Goal: Task Accomplishment & Management: Use online tool/utility

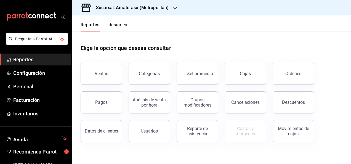
click at [154, 47] on h1 "Elige la opción que deseas consultar" at bounding box center [126, 48] width 91 height 8
click at [118, 70] on button "Ventas" at bounding box center [101, 74] width 41 height 22
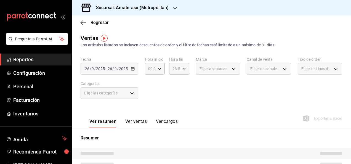
click at [129, 67] on div "[DATE] [DATE] - [DATE] [DATE]" at bounding box center [110, 69] width 58 height 12
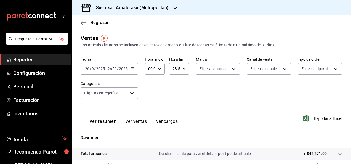
click at [133, 70] on \(Stroke\) "button" at bounding box center [132, 68] width 3 height 3
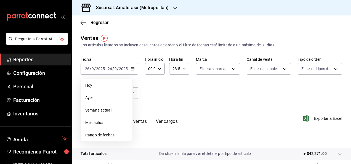
click at [104, 134] on span "Rango de fechas" at bounding box center [106, 135] width 43 height 6
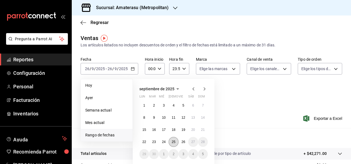
click at [175, 143] on abbr "25" at bounding box center [174, 142] width 4 height 4
click at [184, 140] on abbr "26" at bounding box center [184, 142] width 4 height 4
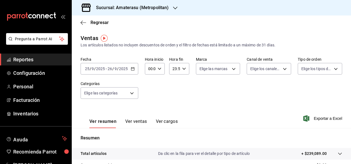
click at [160, 71] on div "00:00 Hora inicio" at bounding box center [155, 69] width 20 height 12
click at [150, 88] on button "05" at bounding box center [150, 83] width 8 height 11
type input "05:00"
click at [189, 94] on div at bounding box center [175, 82] width 351 height 164
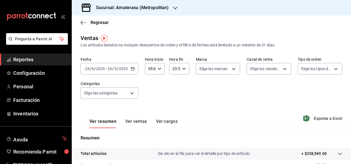
click at [195, 98] on div "Fecha [DATE] [DATE] - [DATE] [DATE] Hora inicio 05:00 Hora inicio Hora fin 23:5…" at bounding box center [212, 81] width 262 height 49
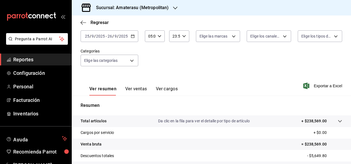
scroll to position [32, 0]
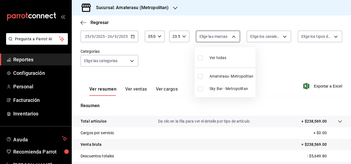
click at [232, 39] on body "Pregunta a Parrot AI Reportes Configuración Personal Facturación Inventarios Ay…" at bounding box center [175, 82] width 351 height 164
click at [214, 76] on span "Amaterasu- Metropolitan" at bounding box center [232, 76] width 44 height 6
type input "e4cd7fcb-d45b-43ae-a99f-ad4ccfcd9032"
checkbox input "true"
click at [168, 85] on div at bounding box center [175, 82] width 351 height 164
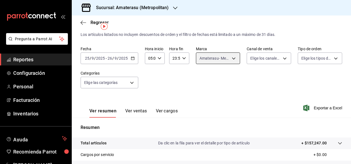
scroll to position [10, 0]
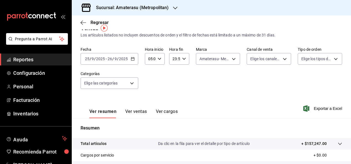
click at [183, 58] on icon "button" at bounding box center [184, 59] width 4 height 4
click at [174, 78] on span "05" at bounding box center [173, 79] width 1 height 4
type input "05:59"
click at [213, 86] on div at bounding box center [175, 82] width 351 height 164
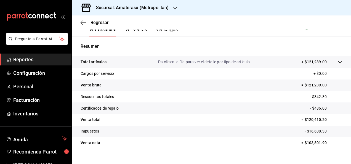
scroll to position [101, 0]
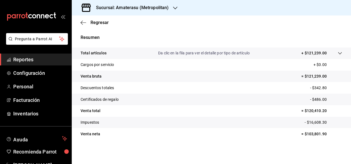
click at [142, 78] on tr "Venta bruta = $121,239.00" at bounding box center [212, 77] width 280 height 12
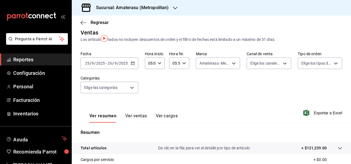
scroll to position [0, 0]
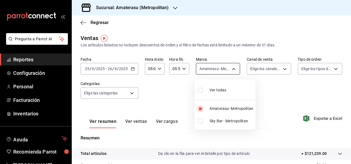
click at [233, 71] on body "Pregunta a Parrot AI Reportes Configuración Personal Facturación Inventarios Ay…" at bounding box center [175, 82] width 351 height 164
click at [213, 118] on span "Sky Bar - Metropolitan" at bounding box center [232, 121] width 44 height 6
type input "e4cd7fcb-d45b-43ae-a99f-ad4ccfcd9032,f3afaab8-8c3d-4e49-a299-af9bdf6027b2"
checkbox input "true"
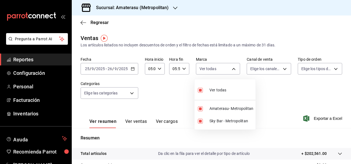
click at [162, 100] on div at bounding box center [175, 82] width 351 height 164
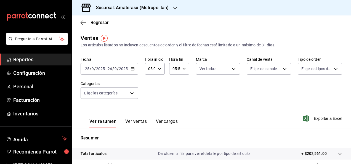
click at [162, 100] on div "Ver todas Amaterasu- Metropolitan Sky Bar - Metropolitan" at bounding box center [175, 82] width 351 height 164
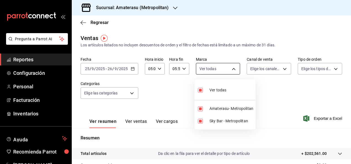
click at [236, 72] on body "Pregunta a Parrot AI Reportes Configuración Personal Facturación Inventarios Ay…" at bounding box center [175, 82] width 351 height 164
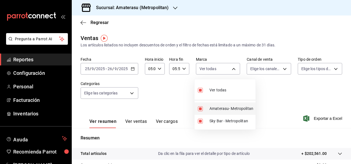
click at [220, 111] on span "Amaterasu- Metropolitan" at bounding box center [232, 109] width 44 height 6
type input "f3afaab8-8c3d-4e49-a299-af9bdf6027b2"
checkbox input "false"
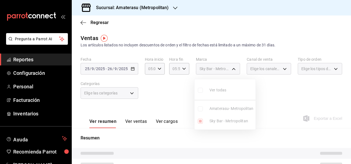
click at [283, 93] on div at bounding box center [175, 82] width 351 height 164
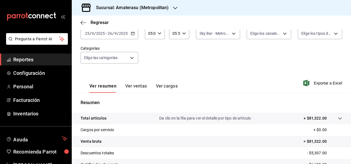
scroll to position [101, 0]
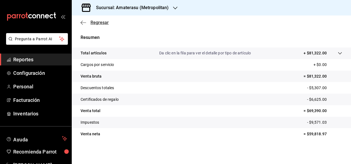
click at [97, 20] on span "Regresar" at bounding box center [100, 22] width 18 height 5
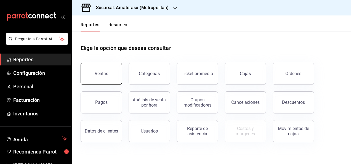
click at [118, 69] on button "Ventas" at bounding box center [101, 74] width 41 height 22
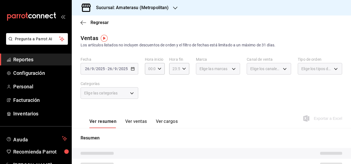
click at [135, 68] on div "[DATE] [DATE] - [DATE] [DATE]" at bounding box center [110, 69] width 58 height 12
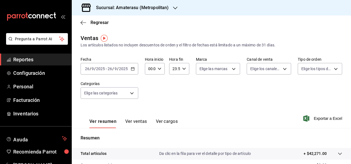
click at [135, 69] on div "[DATE] [DATE] - [DATE] [DATE]" at bounding box center [110, 69] width 58 height 12
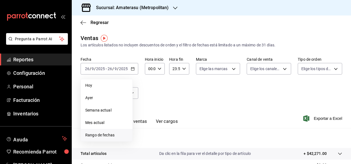
click at [106, 131] on li "Rango de fechas" at bounding box center [107, 135] width 52 height 12
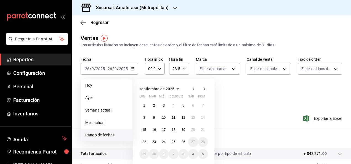
click at [176, 86] on icon "button" at bounding box center [178, 89] width 7 height 7
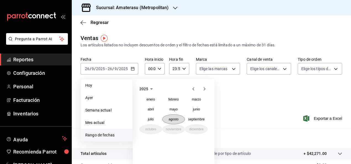
click at [168, 117] on button "agosto" at bounding box center [173, 119] width 23 height 10
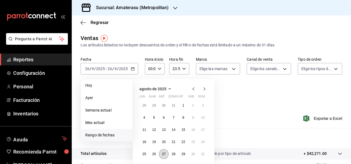
click at [165, 152] on abbr "27" at bounding box center [164, 154] width 4 height 4
click at [172, 154] on abbr "28" at bounding box center [174, 154] width 4 height 4
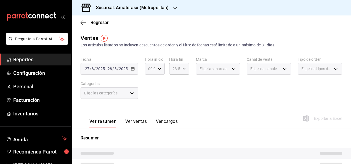
click at [157, 71] on div "00:00 Hora inicio" at bounding box center [155, 69] width 20 height 12
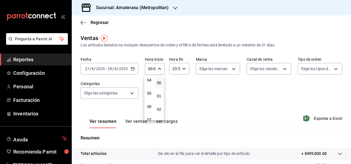
scroll to position [57, 0]
click at [149, 87] on button "05" at bounding box center [150, 91] width 8 height 11
type input "05:00"
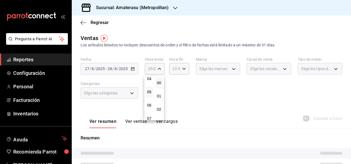
click at [185, 73] on div at bounding box center [175, 82] width 351 height 164
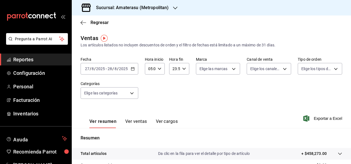
click at [185, 73] on div "23:59 Hora fin" at bounding box center [179, 69] width 20 height 12
click at [174, 85] on button "04" at bounding box center [174, 82] width 8 height 11
type input "04:59"
click at [243, 117] on div at bounding box center [175, 82] width 351 height 164
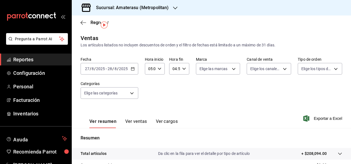
scroll to position [16, 0]
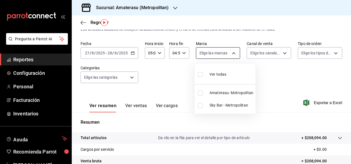
click at [230, 52] on body "Pregunta a Parrot AI Reportes Configuración Personal Facturación Inventarios Ay…" at bounding box center [175, 82] width 351 height 164
click at [213, 91] on span "Amaterasu- Metropolitan" at bounding box center [232, 93] width 44 height 6
type input "e4cd7fcb-d45b-43ae-a99f-ad4ccfcd9032"
checkbox input "true"
click at [264, 101] on div at bounding box center [175, 82] width 351 height 164
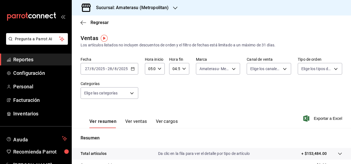
click at [238, 69] on div "Fecha [DATE] [DATE] - [DATE] [DATE] Hora inicio 05:00 Hora inicio Hora fin 04:5…" at bounding box center [212, 81] width 262 height 49
click at [235, 69] on body "Pregunta a Parrot AI Reportes Configuración Personal Facturación Inventarios Ay…" at bounding box center [175, 82] width 351 height 164
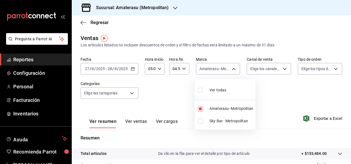
click at [214, 119] on span "Sky Bar - Metropolitan" at bounding box center [232, 121] width 44 height 6
type input "e4cd7fcb-d45b-43ae-a99f-ad4ccfcd9032,f3afaab8-8c3d-4e49-a299-af9bdf6027b2"
checkbox input "true"
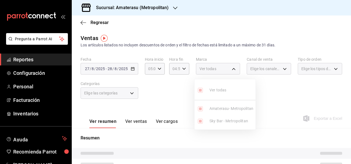
click at [219, 110] on ul "Ver todas Amaterasu- Metropolitan Sky Bar - Metropolitan" at bounding box center [225, 104] width 61 height 50
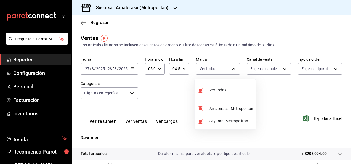
click at [219, 110] on span "Amaterasu- Metropolitan" at bounding box center [232, 109] width 44 height 6
type input "f3afaab8-8c3d-4e49-a299-af9bdf6027b2"
checkbox input "false"
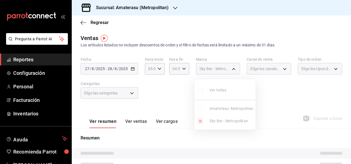
click at [270, 91] on div at bounding box center [175, 82] width 351 height 164
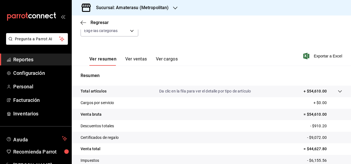
scroll to position [101, 0]
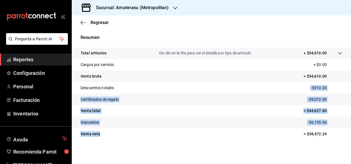
drag, startPoint x: 146, startPoint y: 86, endPoint x: 116, endPoint y: 129, distance: 52.7
click at [116, 129] on tbody "Total artículos Da clic en la fila para ver el detalle por tipo de artículo + $…" at bounding box center [212, 94] width 280 height 92
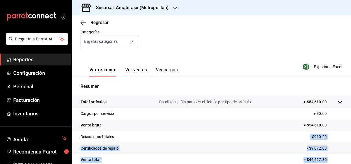
scroll to position [0, 0]
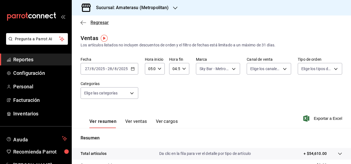
drag, startPoint x: 102, startPoint y: 18, endPoint x: 101, endPoint y: 23, distance: 4.6
click at [101, 23] on div "Regresar" at bounding box center [212, 22] width 280 height 14
click at [101, 23] on span "Regresar" at bounding box center [100, 22] width 18 height 5
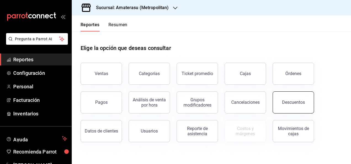
click at [293, 103] on div "Descuentos" at bounding box center [293, 102] width 23 height 5
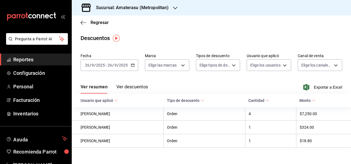
click at [135, 67] on div "[DATE] [DATE] - [DATE] [DATE]" at bounding box center [110, 65] width 58 height 12
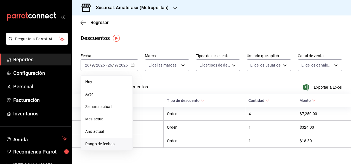
click at [99, 142] on span "Rango de fechas" at bounding box center [106, 144] width 43 height 6
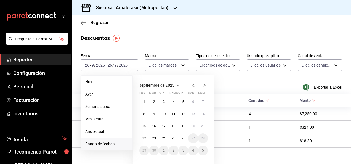
click at [176, 85] on icon "button" at bounding box center [178, 85] width 7 height 7
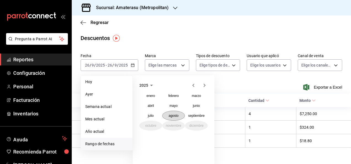
click at [179, 116] on button "agosto" at bounding box center [173, 116] width 23 height 10
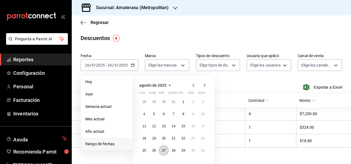
click at [162, 147] on button "27" at bounding box center [164, 151] width 10 height 10
click at [171, 149] on button "28" at bounding box center [174, 151] width 10 height 10
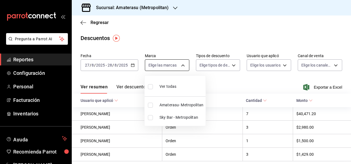
click at [186, 65] on body "Pregunta a Parrot AI Reportes Configuración Personal Facturación Inventarios Ay…" at bounding box center [175, 82] width 351 height 164
click at [91, 25] on div at bounding box center [175, 82] width 351 height 164
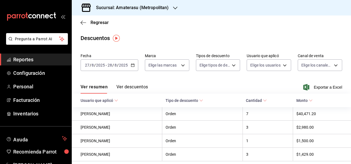
click at [92, 24] on span "Regresar" at bounding box center [100, 22] width 18 height 5
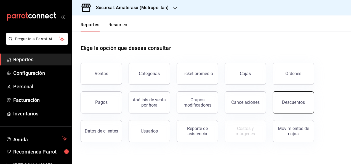
click at [283, 104] on button "Descuentos" at bounding box center [293, 102] width 41 height 22
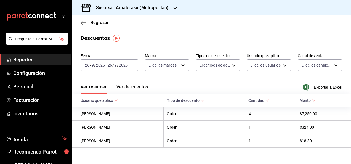
click at [135, 66] on div "[DATE] [DATE] - [DATE] [DATE]" at bounding box center [110, 65] width 58 height 12
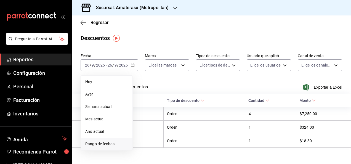
click at [98, 141] on span "Rango de fechas" at bounding box center [106, 144] width 43 height 6
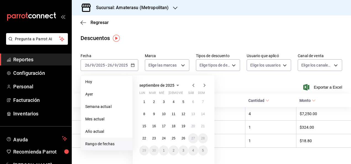
click at [173, 85] on span "septiembre de 2025" at bounding box center [157, 85] width 35 height 4
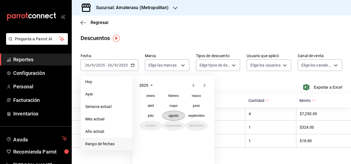
click at [181, 112] on button "agosto" at bounding box center [173, 116] width 23 height 10
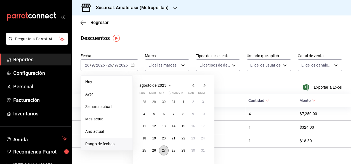
click at [163, 150] on abbr "27" at bounding box center [164, 151] width 4 height 4
click at [170, 150] on button "28" at bounding box center [174, 151] width 10 height 10
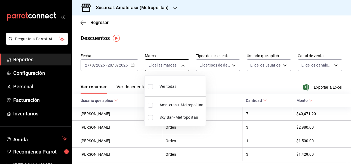
click at [187, 68] on body "Pregunta a Parrot AI Reportes Configuración Personal Facturación Inventarios Ay…" at bounding box center [175, 82] width 351 height 164
click at [177, 115] on span "Sky Bar - Metropolitan" at bounding box center [182, 118] width 44 height 6
type input "f3afaab8-8c3d-4e49-a299-af9bdf6027b2"
checkbox input "true"
click at [190, 36] on div at bounding box center [175, 82] width 351 height 164
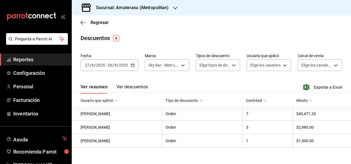
click at [190, 36] on div "Descuentos" at bounding box center [212, 38] width 280 height 8
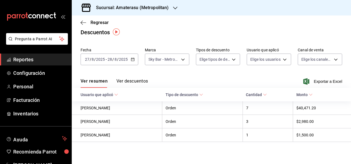
click at [315, 84] on div "Ver resumen Ver descuentos Exportar a Excel" at bounding box center [212, 80] width 280 height 16
click at [319, 81] on span "Exportar a Excel" at bounding box center [324, 81] width 38 height 7
click at [312, 81] on span "Exportar a Excel" at bounding box center [324, 81] width 38 height 7
click at [163, 19] on div "Regresar" at bounding box center [212, 22] width 280 height 14
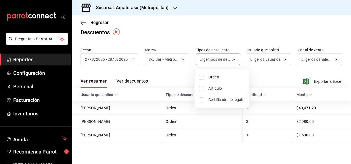
click at [235, 63] on body "Pregunta a Parrot AI Reportes Configuración Personal Facturación Inventarios Ay…" at bounding box center [175, 82] width 351 height 164
click at [228, 80] on li "Orden" at bounding box center [222, 77] width 54 height 11
type input "ORDER"
checkbox input "true"
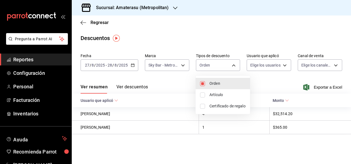
click at [252, 85] on div at bounding box center [175, 82] width 351 height 164
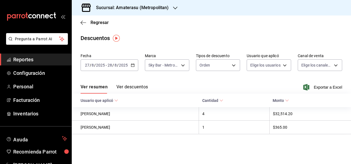
click at [264, 85] on div "Ver resumen Ver descuentos Exportar a Excel" at bounding box center [212, 86] width 280 height 16
click at [131, 65] on \(Stroke\) "button" at bounding box center [132, 65] width 3 height 0
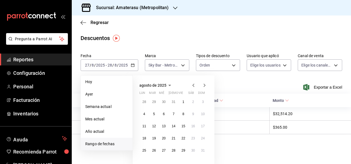
click at [101, 139] on li "Rango de fechas" at bounding box center [107, 144] width 52 height 12
click at [157, 152] on button "26" at bounding box center [154, 151] width 10 height 10
click at [165, 152] on abbr "27" at bounding box center [164, 151] width 4 height 4
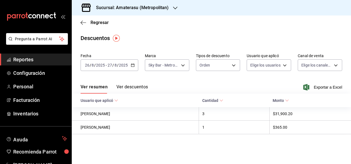
click at [223, 83] on div "Ver resumen Ver descuentos Exportar a Excel" at bounding box center [212, 86] width 280 height 16
click at [320, 85] on span "Exportar a Excel" at bounding box center [324, 87] width 38 height 7
